Goal: Information Seeking & Learning: Learn about a topic

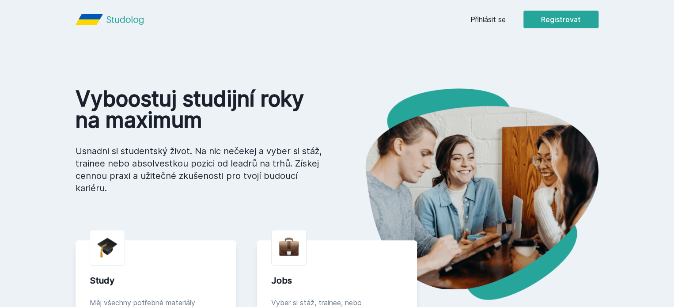
click at [506, 20] on link "Přihlásit se" at bounding box center [487, 19] width 35 height 11
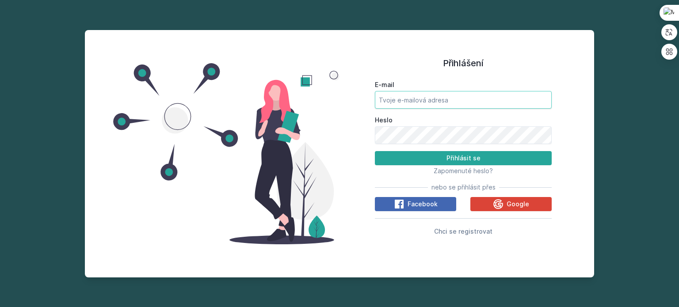
type input "[EMAIL_ADDRESS][DOMAIN_NAME]"
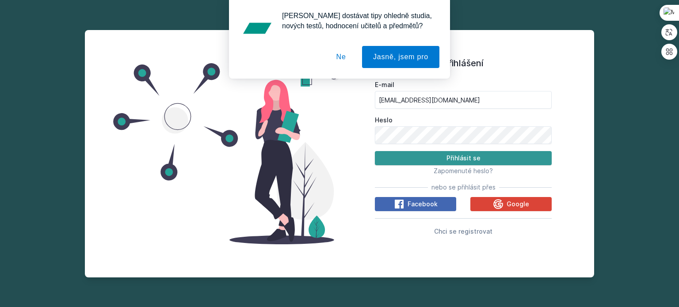
click at [438, 156] on button "Přihlásit se" at bounding box center [463, 158] width 177 height 14
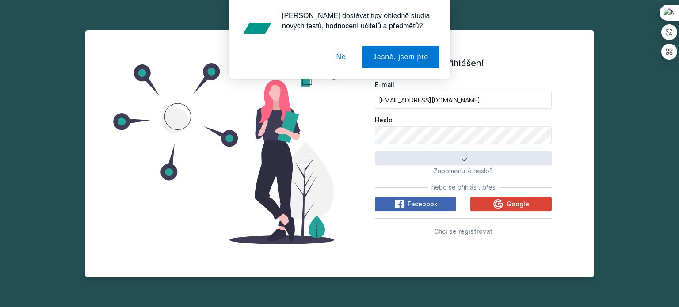
click at [343, 54] on button "Ne" at bounding box center [341, 57] width 32 height 22
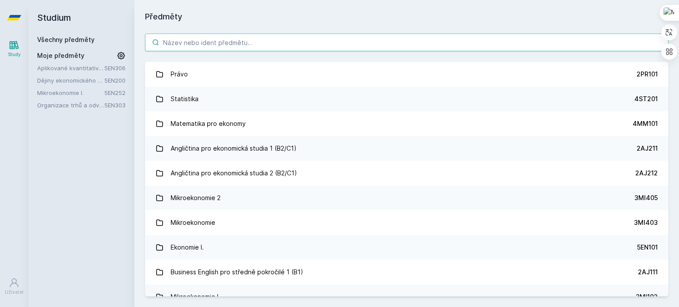
click at [207, 46] on input "search" at bounding box center [406, 43] width 523 height 18
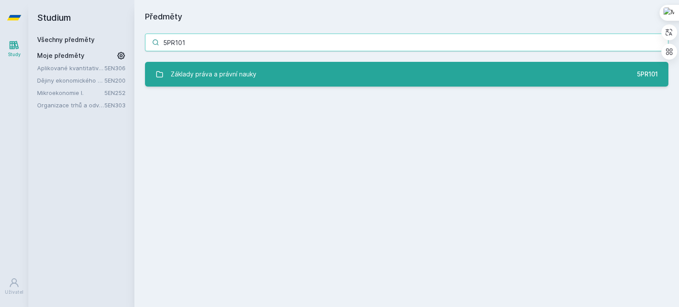
type input "5PR101"
click at [230, 71] on div "Základy práva a právní nauky" at bounding box center [214, 74] width 86 height 18
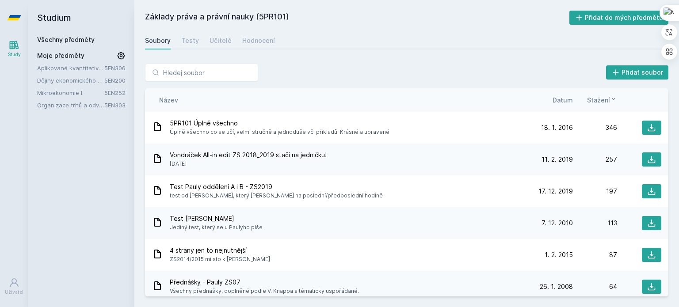
click at [559, 97] on span "Datum" at bounding box center [562, 99] width 20 height 9
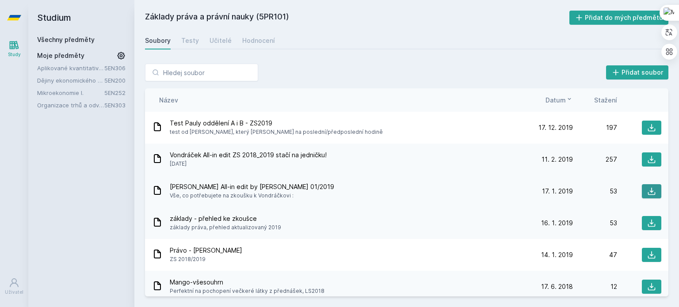
click at [648, 189] on icon at bounding box center [651, 191] width 9 height 9
click at [270, 176] on div "[PERSON_NAME] All-in edit by [PERSON_NAME] 01/2019 Vše, co potřebujete na zkouš…" at bounding box center [406, 191] width 523 height 32
click at [651, 162] on button at bounding box center [650, 159] width 19 height 14
click at [245, 123] on span "Test Pauly oddělení A i B - ZS2019" at bounding box center [276, 123] width 213 height 9
